Goal: Task Accomplishment & Management: Complete application form

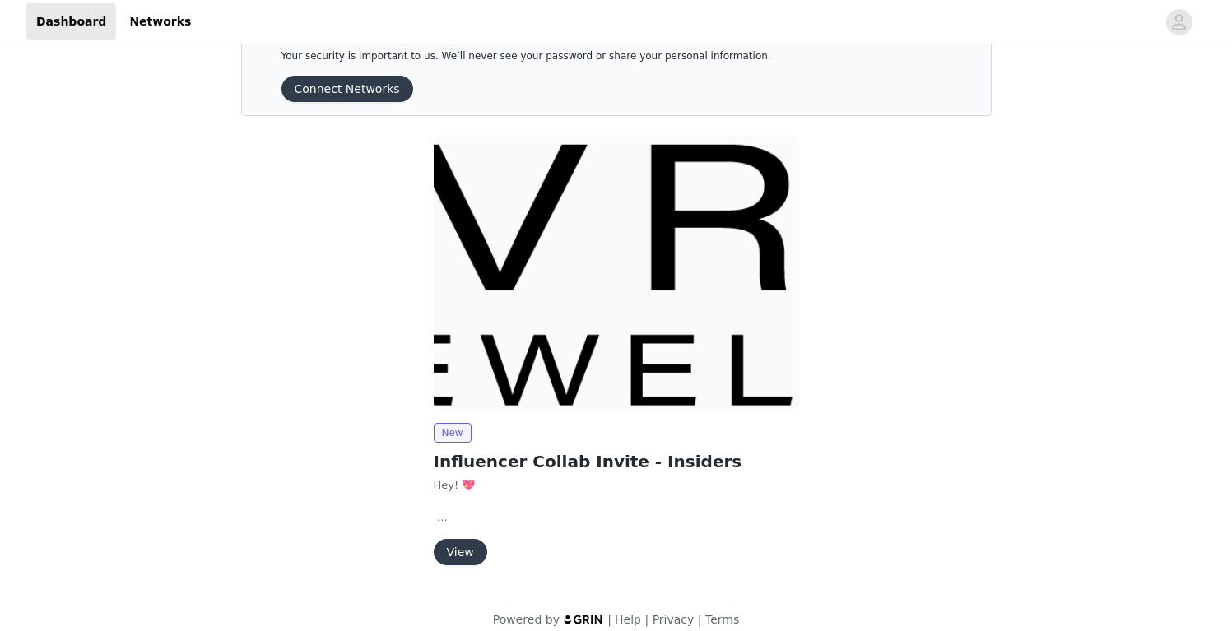
scroll to position [65, 0]
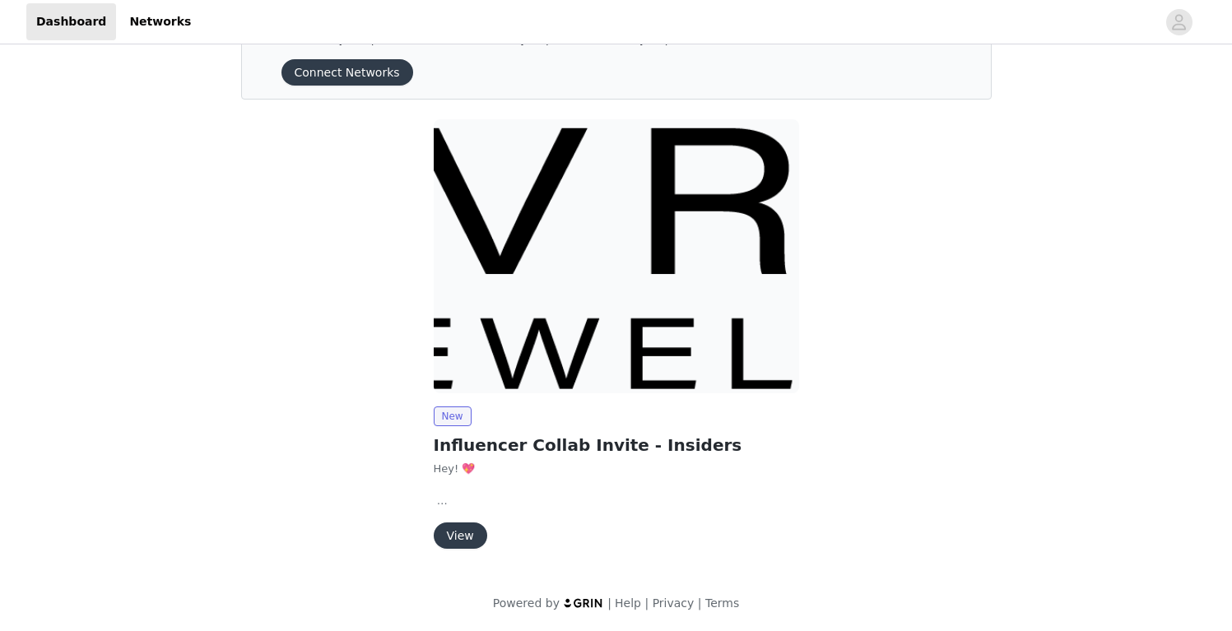
click at [465, 521] on div "New Influencer Collab Invite - Insiders Hey! 💖 We're so excited to collaborate …" at bounding box center [616, 478] width 365 height 142
click at [468, 528] on button "View" at bounding box center [461, 536] width 54 height 26
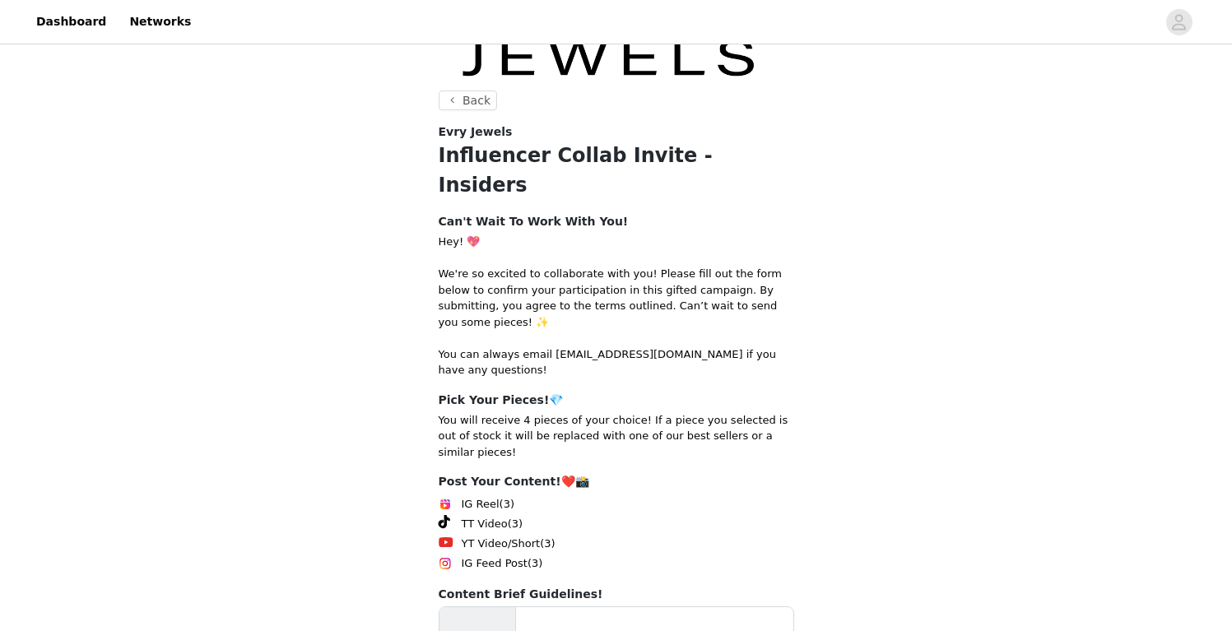
scroll to position [244, 0]
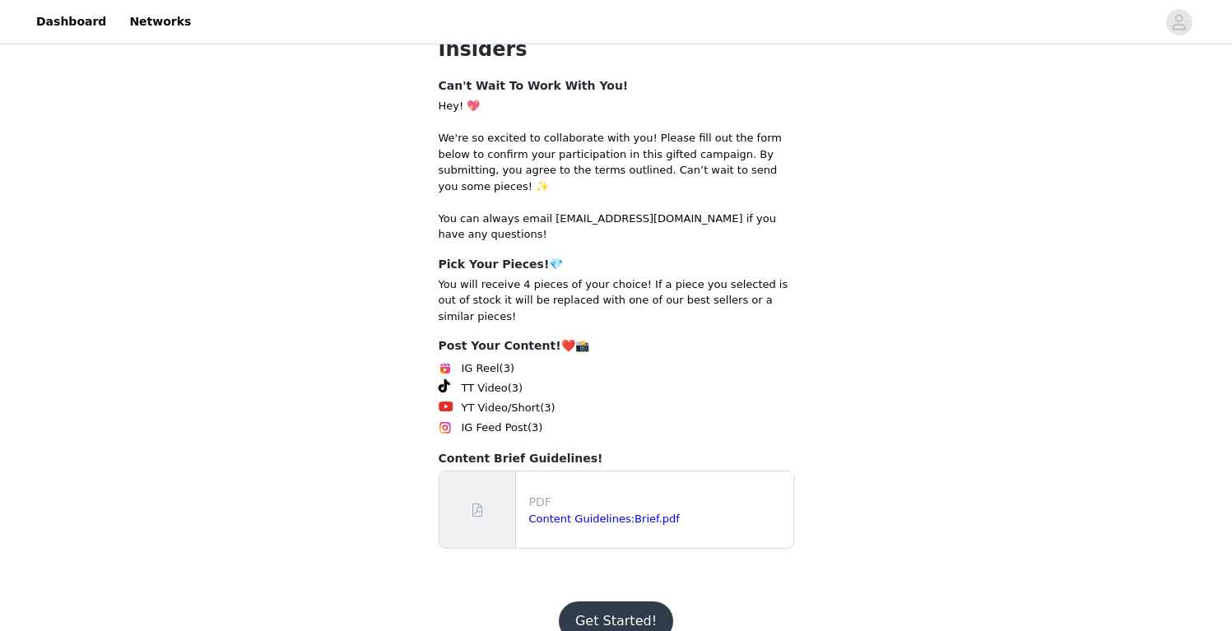
click at [601, 602] on button "Get Started!" at bounding box center [616, 622] width 114 height 40
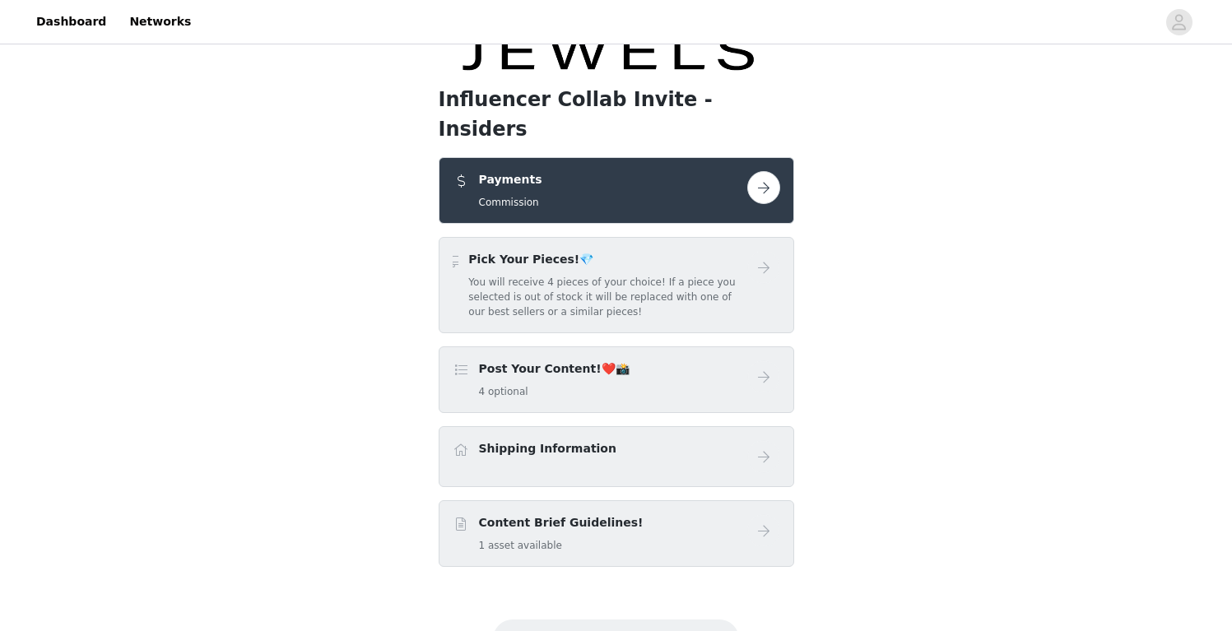
scroll to position [119, 0]
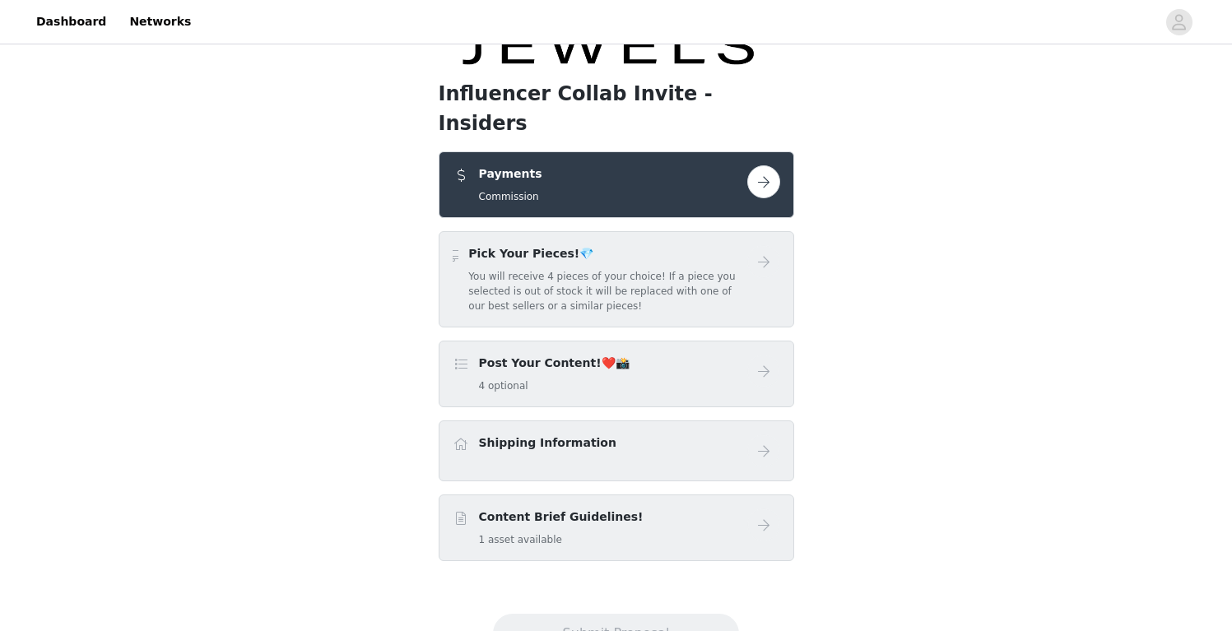
click at [769, 165] on button "button" at bounding box center [763, 181] width 33 height 33
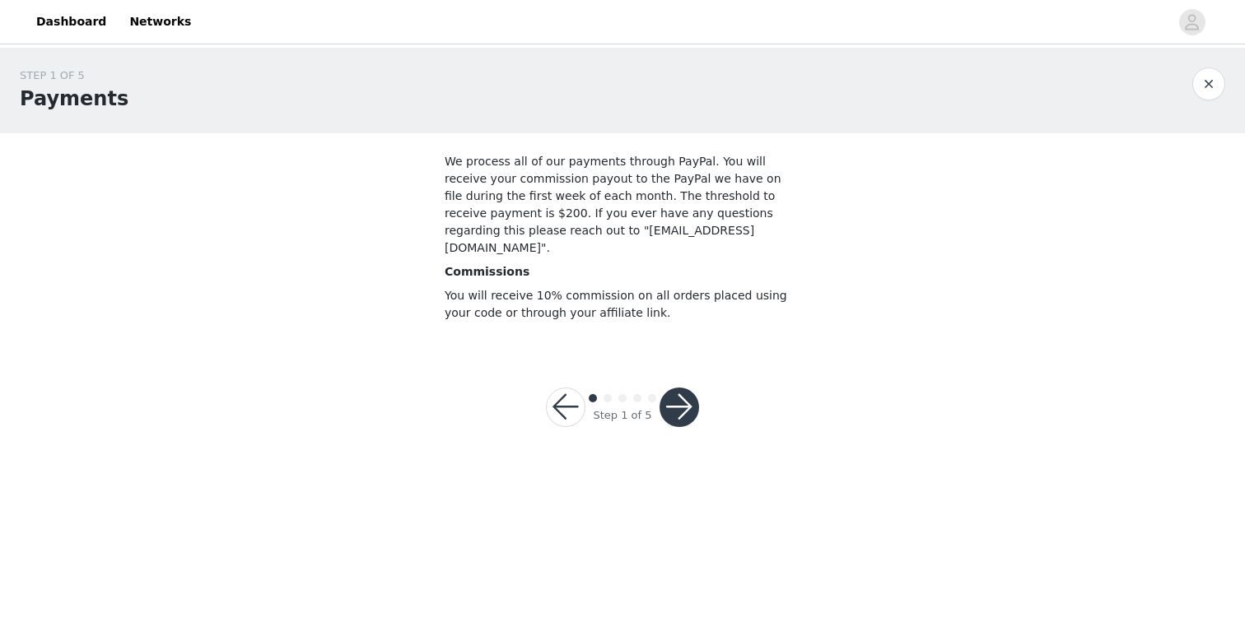
click at [679, 388] on button "button" at bounding box center [679, 408] width 40 height 40
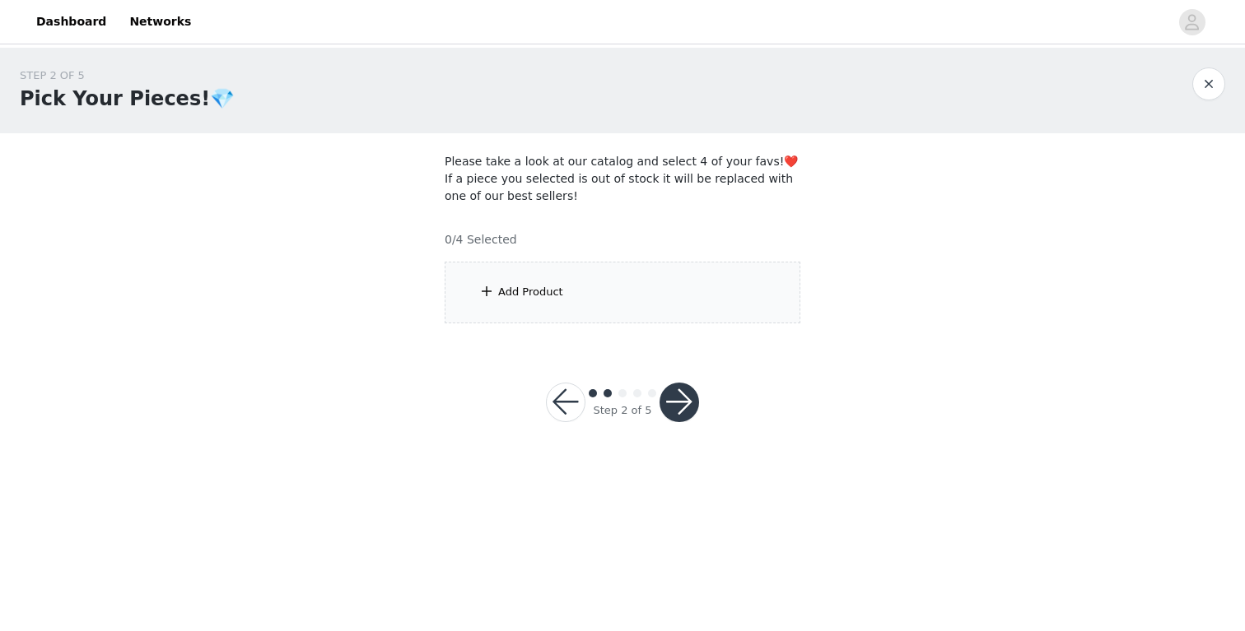
click at [643, 314] on div "Add Product" at bounding box center [622, 293] width 356 height 62
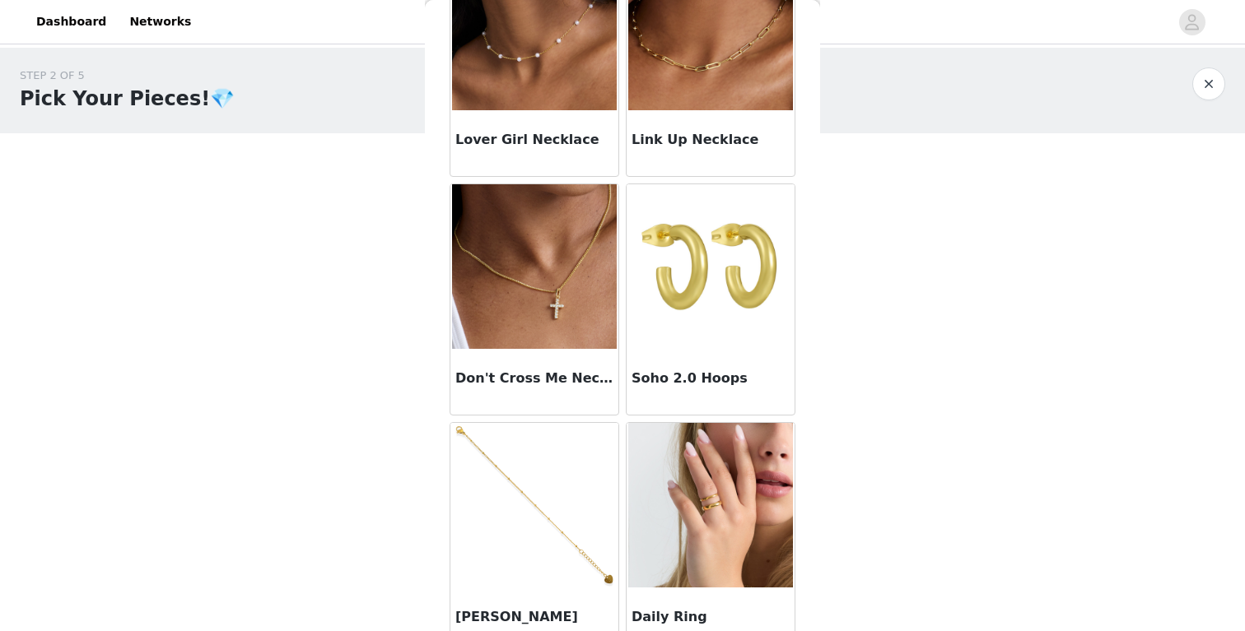
scroll to position [860, 0]
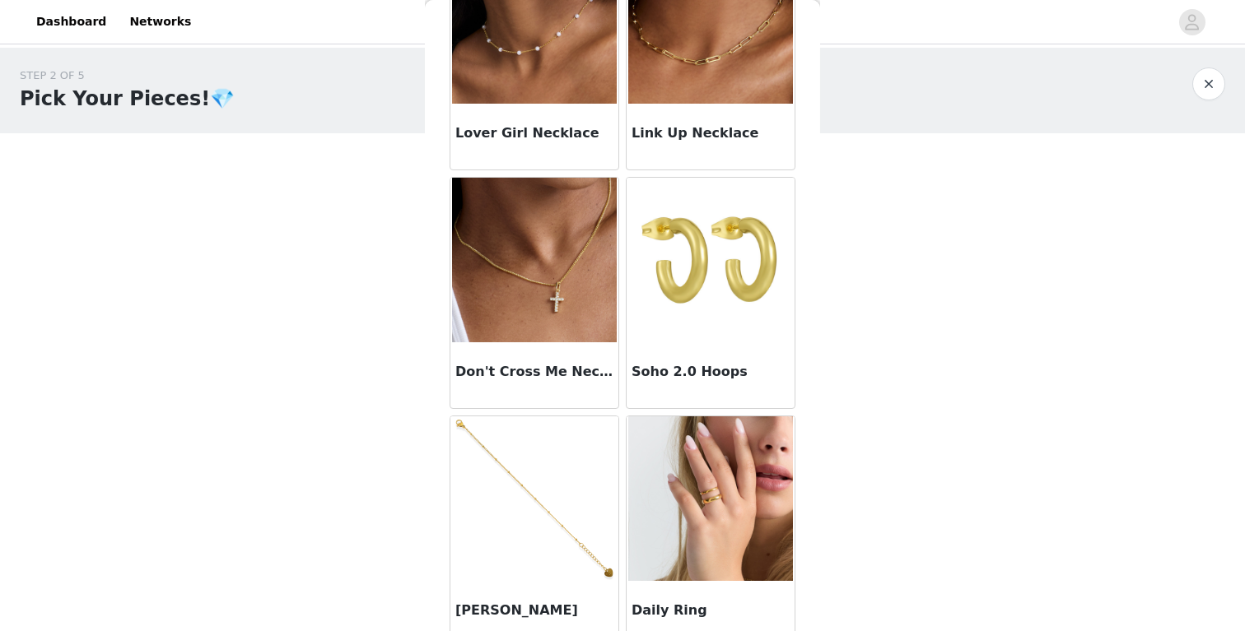
click at [691, 226] on img at bounding box center [710, 260] width 165 height 165
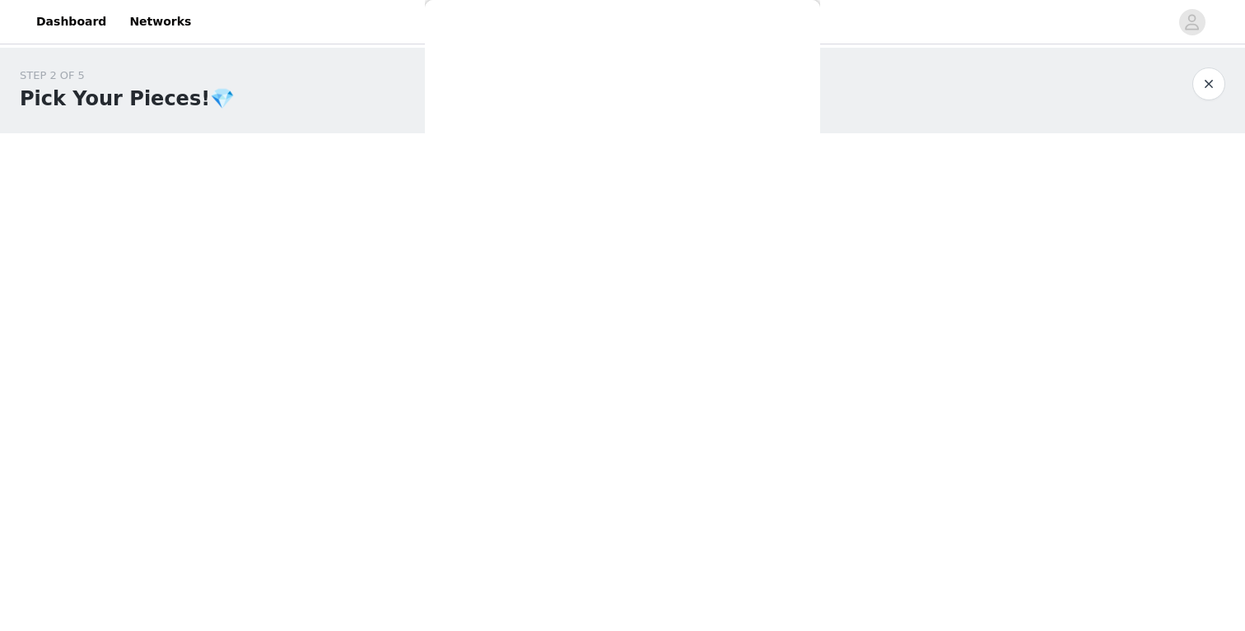
scroll to position [75, 0]
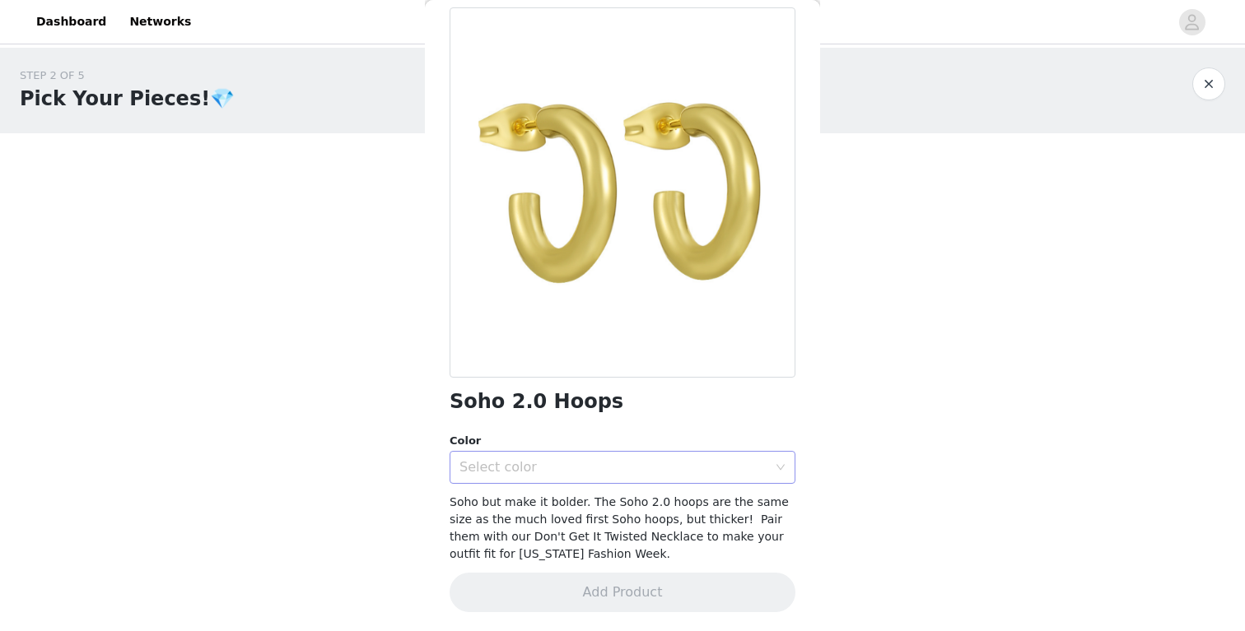
click at [613, 470] on div "Select color" at bounding box center [613, 467] width 308 height 16
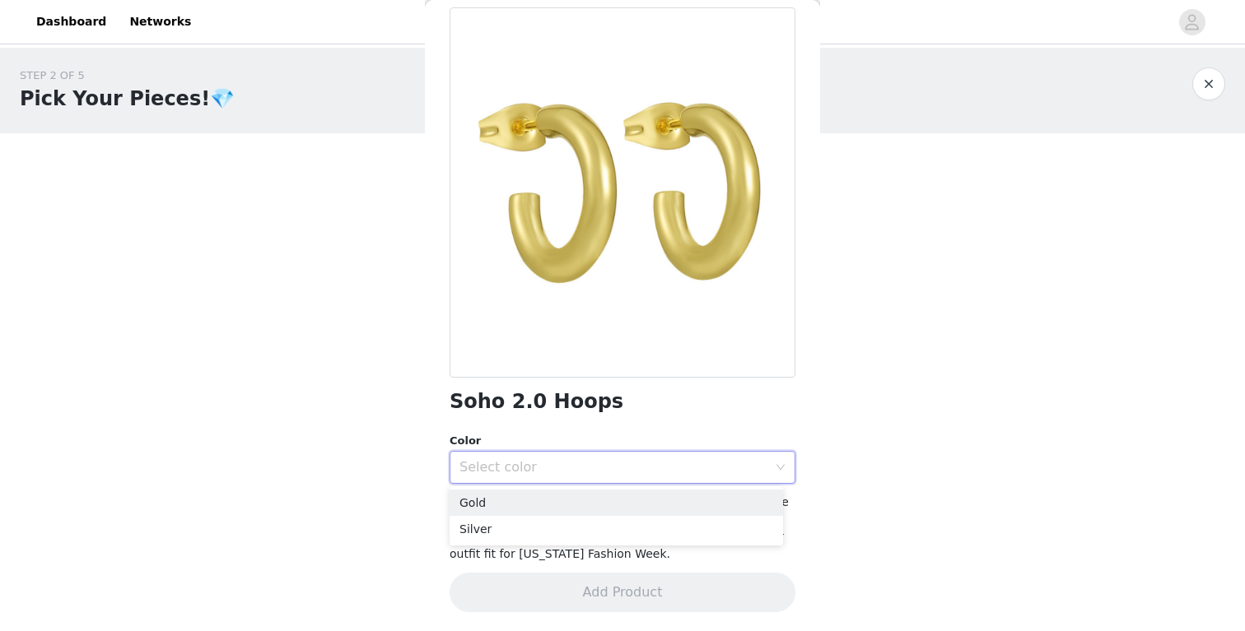
click at [639, 314] on div at bounding box center [622, 192] width 346 height 370
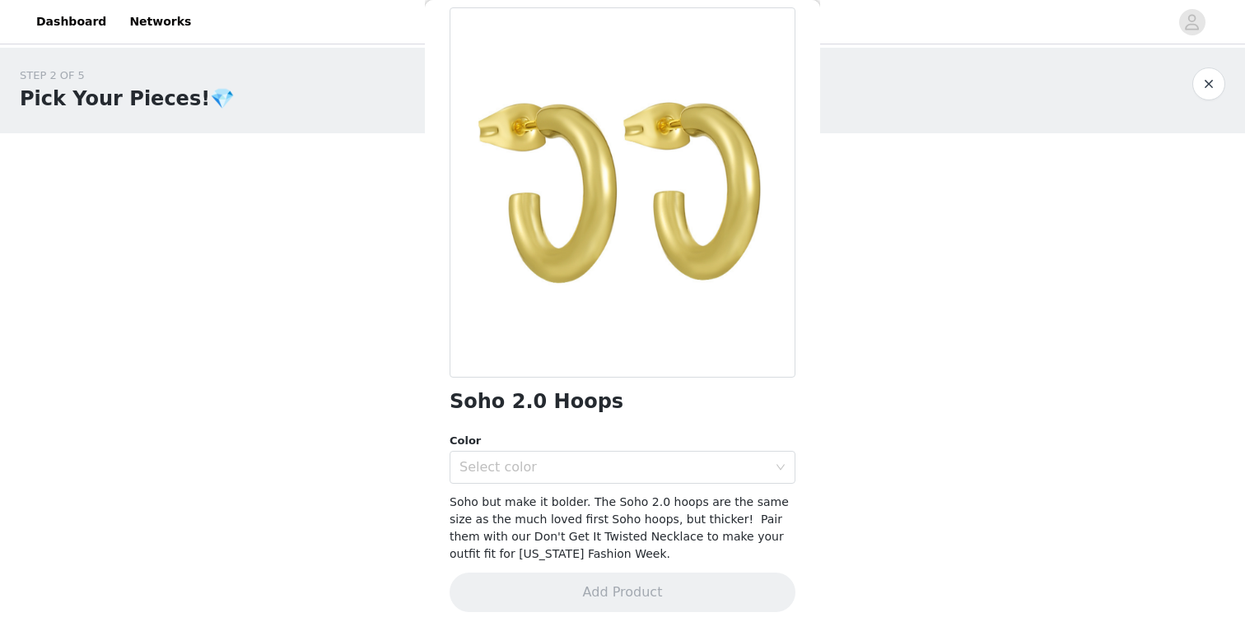
click at [1208, 91] on button "button" at bounding box center [1208, 83] width 33 height 33
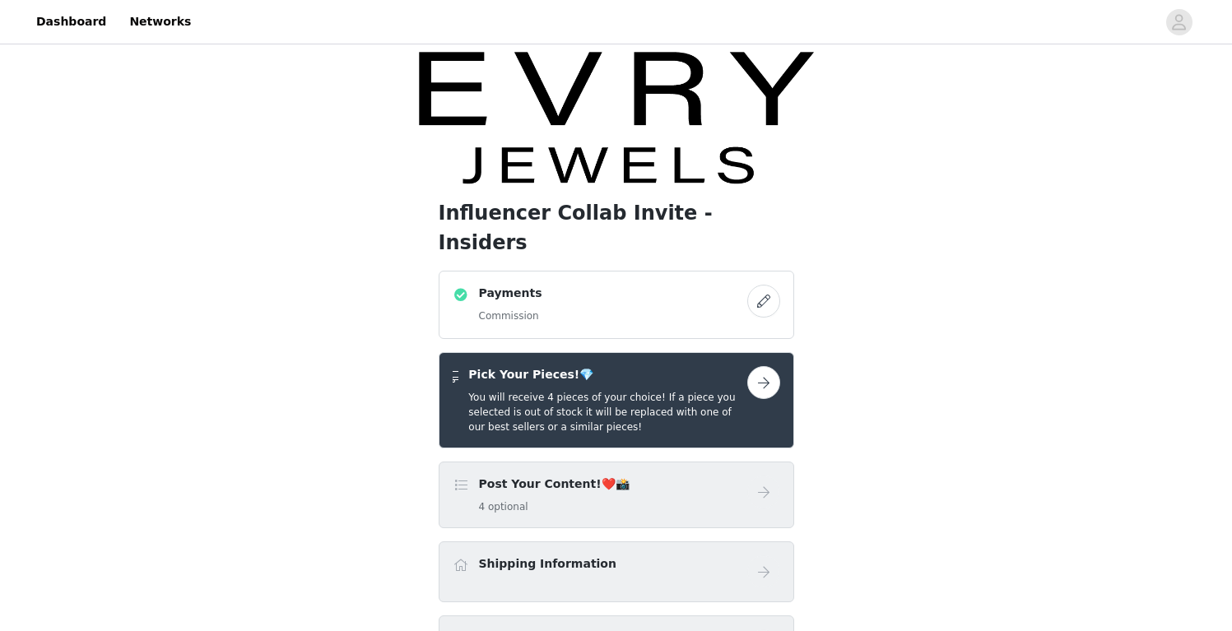
click at [770, 366] on button "button" at bounding box center [763, 382] width 33 height 33
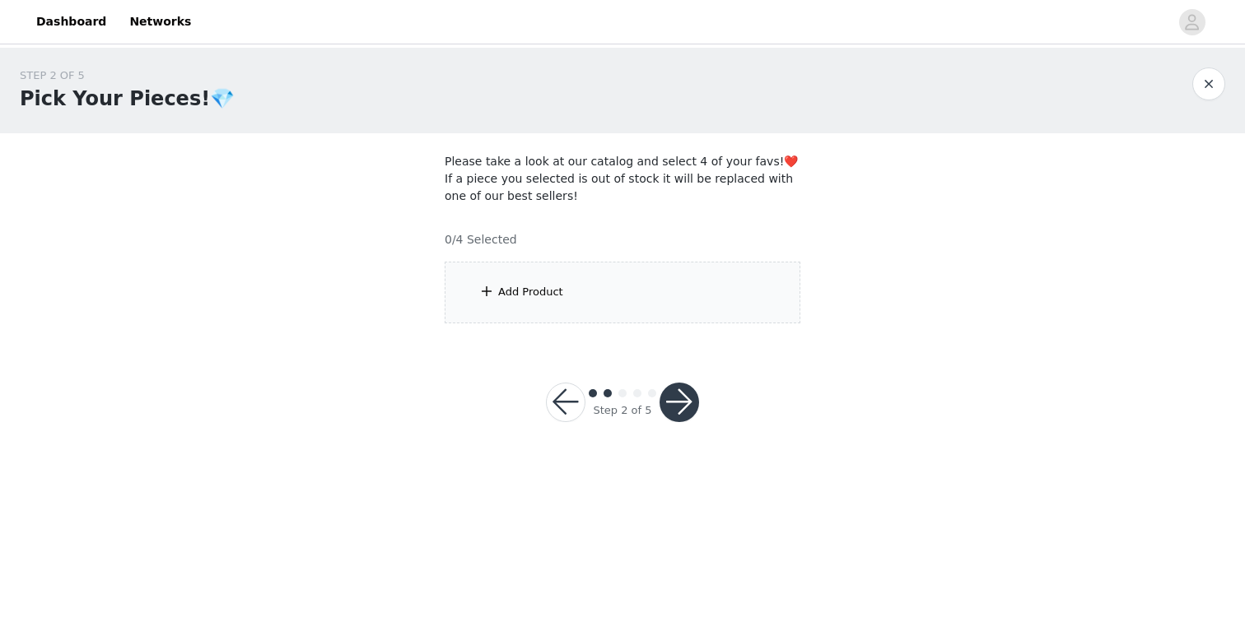
click at [682, 321] on div "Add Product" at bounding box center [622, 293] width 356 height 62
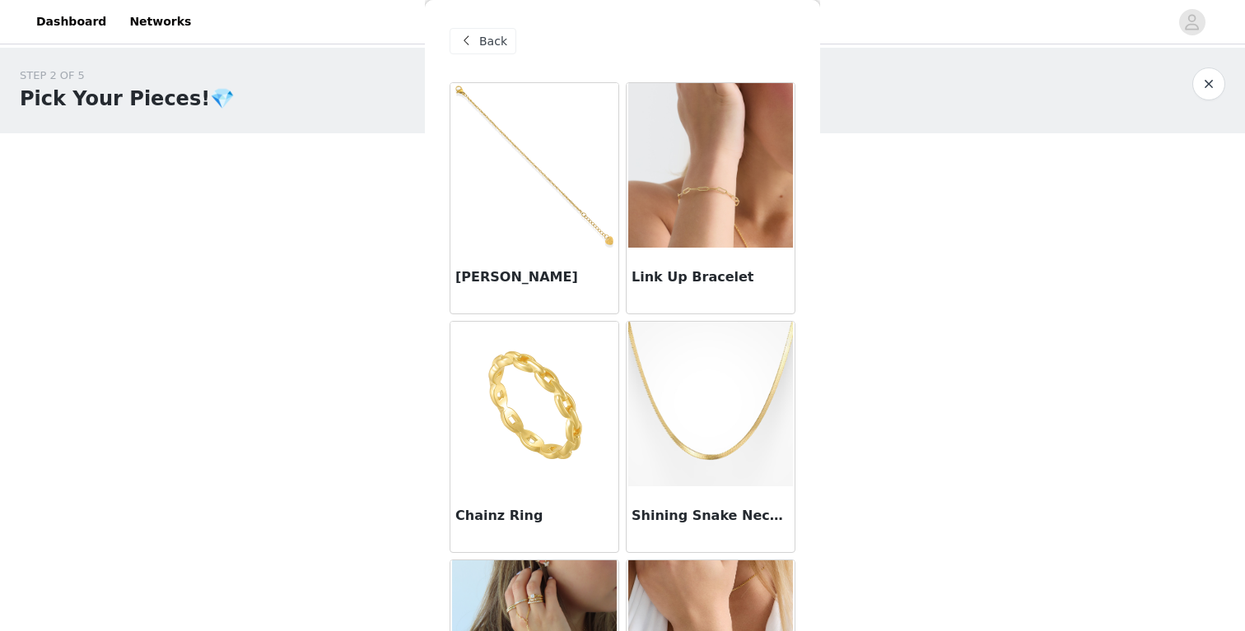
click at [543, 239] on img at bounding box center [534, 165] width 165 height 165
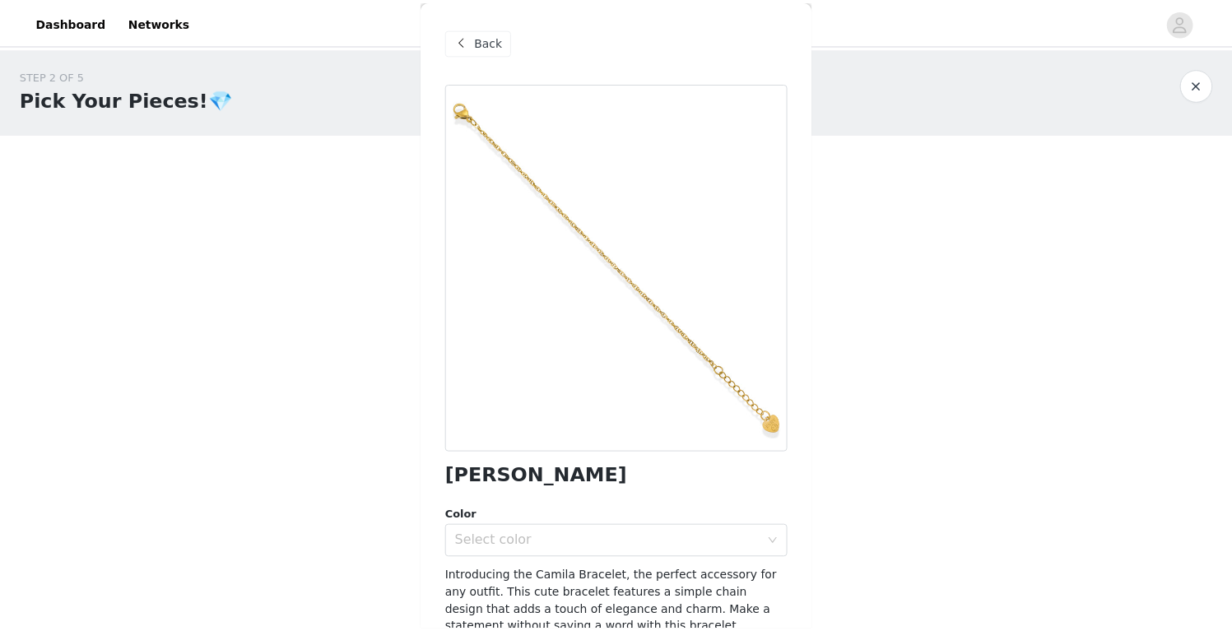
scroll to position [75, 0]
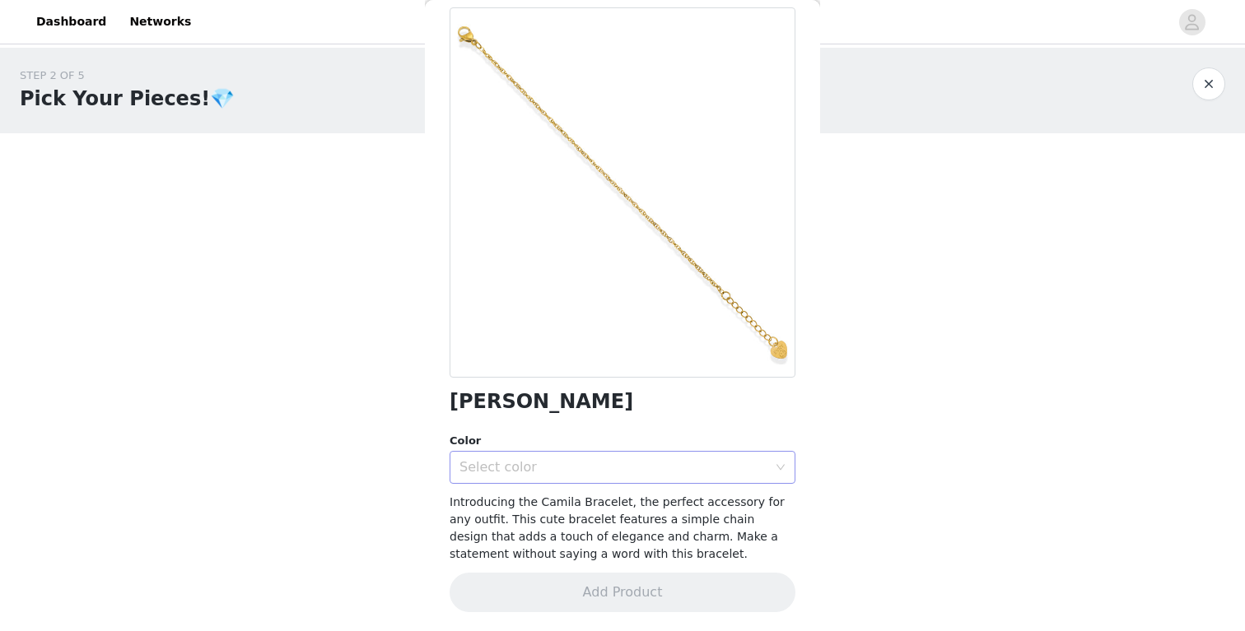
click at [589, 469] on div "Select color" at bounding box center [613, 467] width 308 height 16
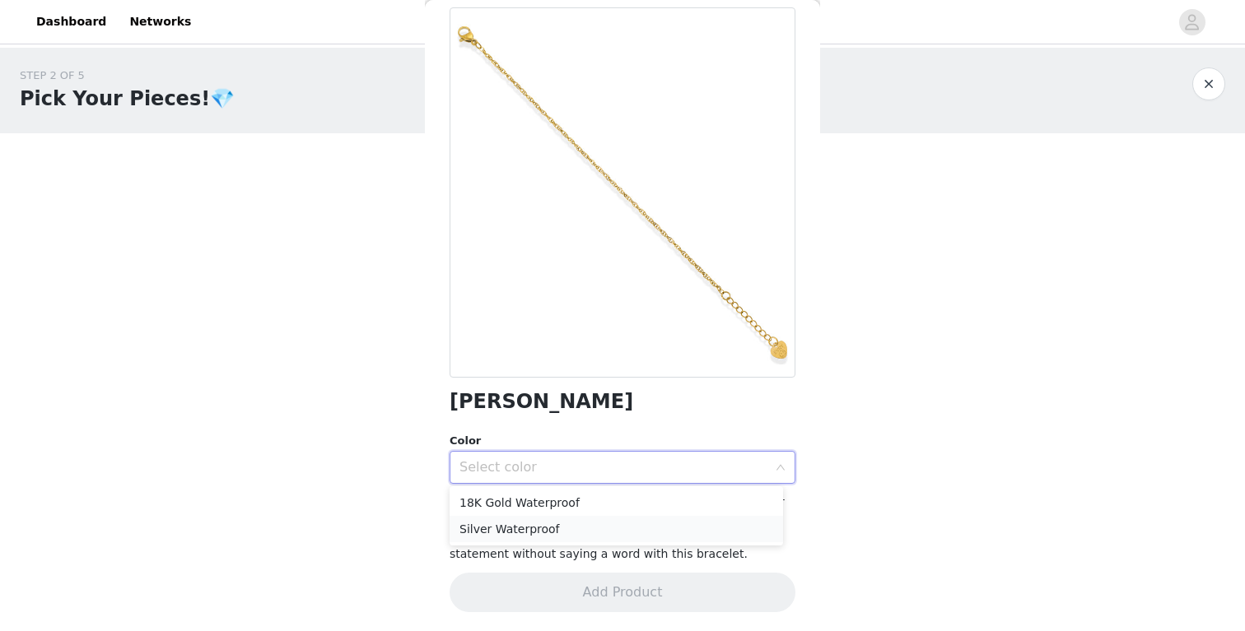
click at [572, 519] on li "Silver Waterproof" at bounding box center [615, 529] width 333 height 26
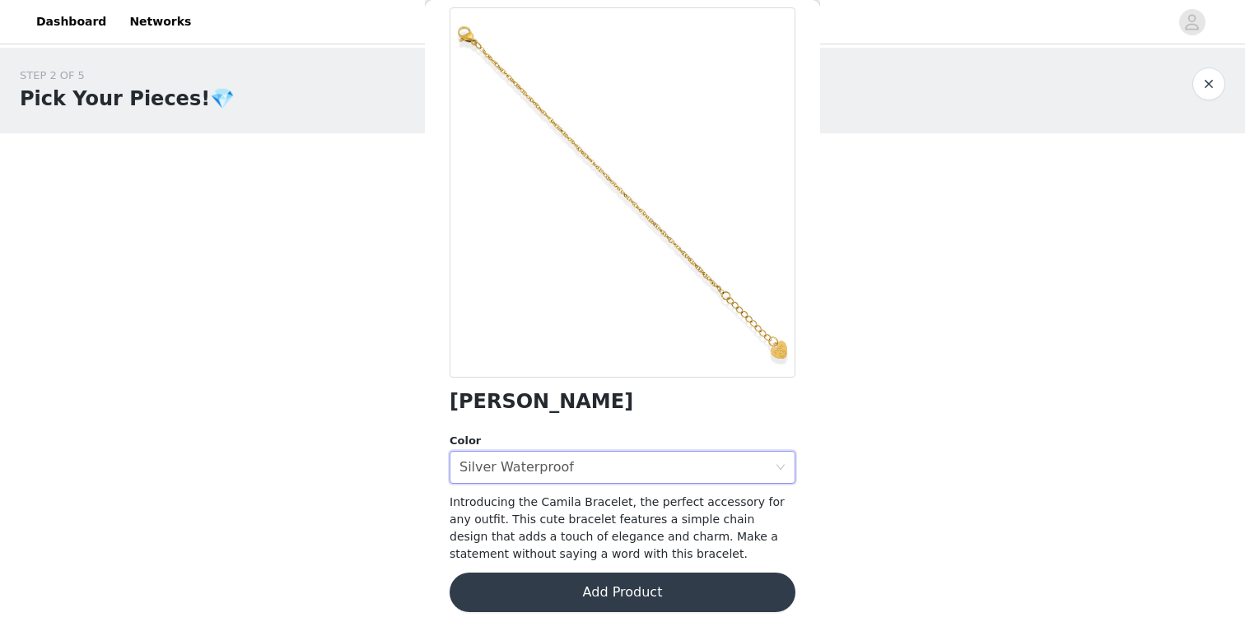
click at [590, 584] on button "Add Product" at bounding box center [622, 593] width 346 height 40
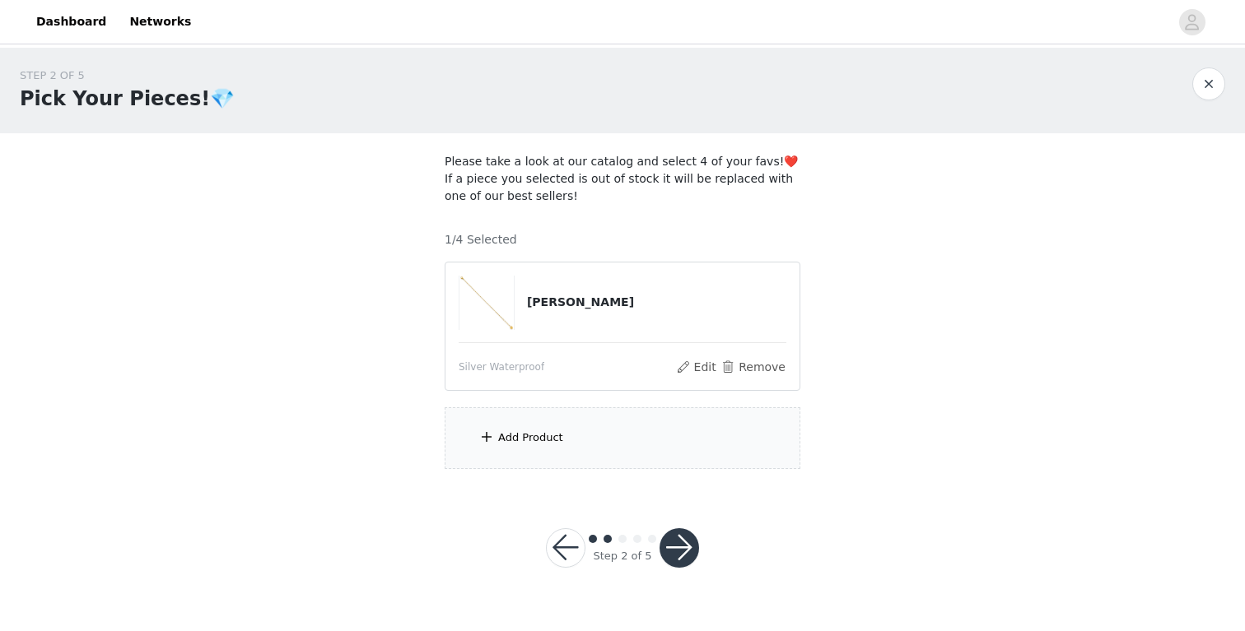
click at [667, 554] on button "button" at bounding box center [679, 548] width 40 height 40
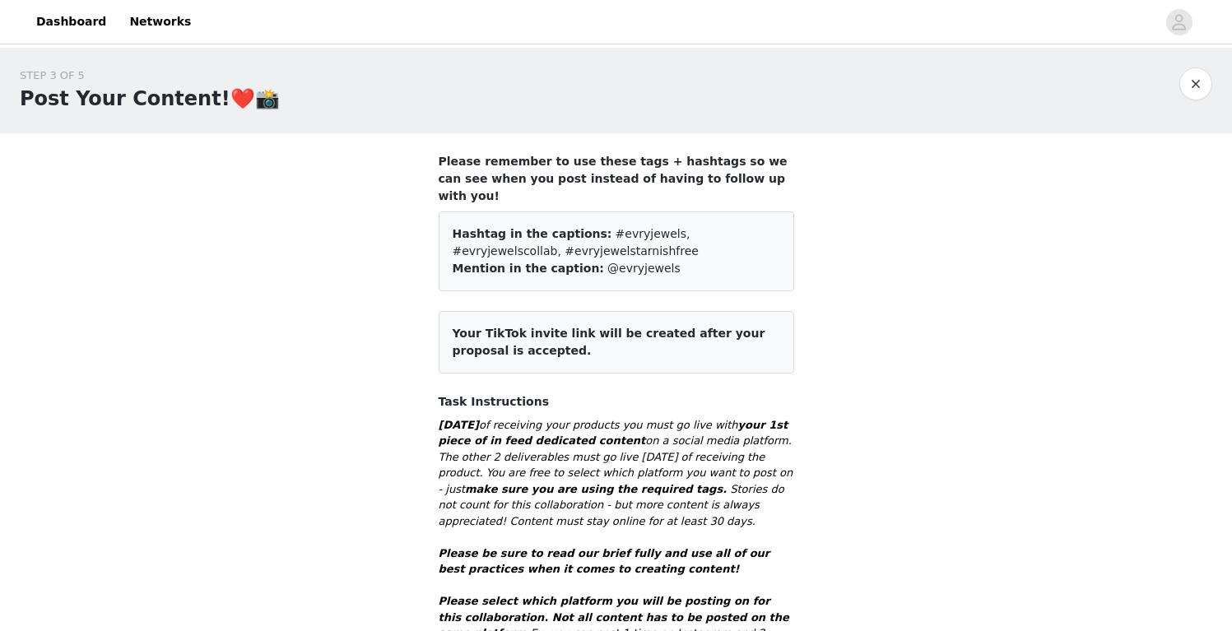
scroll to position [825, 0]
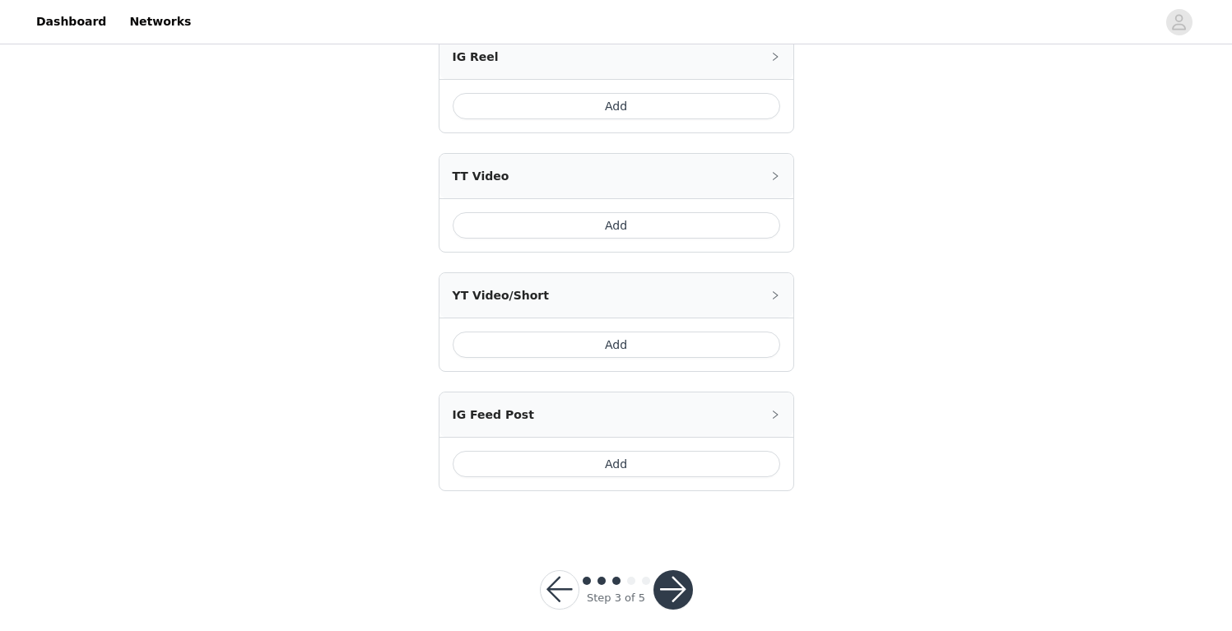
click at [551, 582] on button "button" at bounding box center [560, 590] width 40 height 40
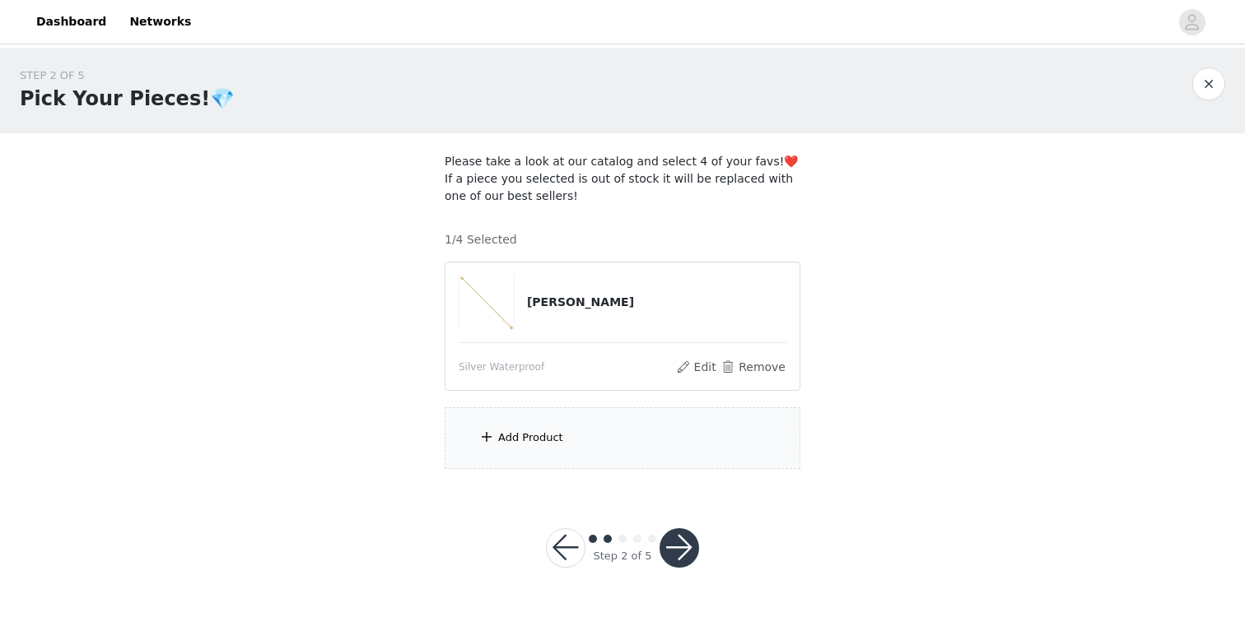
click at [580, 434] on div "Add Product" at bounding box center [622, 438] width 356 height 62
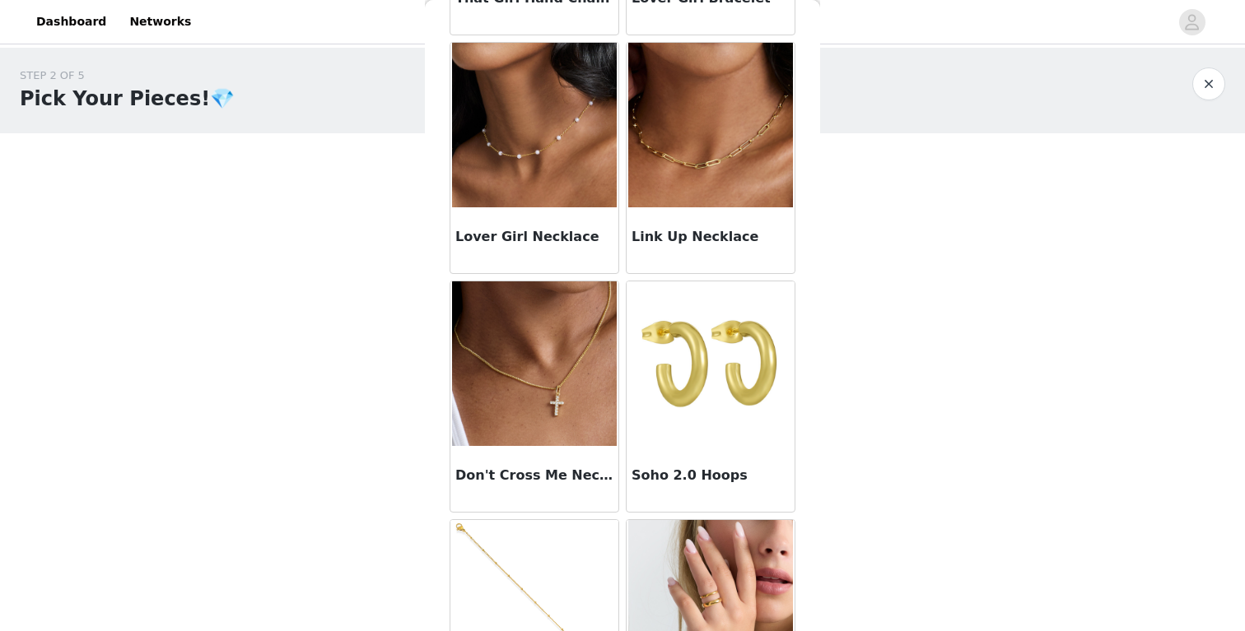
scroll to position [1357, 0]
